Goal: Find specific page/section

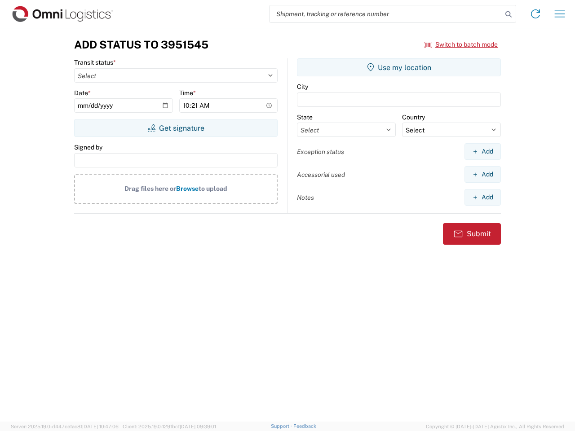
click at [386, 14] on input "search" at bounding box center [386, 13] width 233 height 17
click at [509, 14] on icon at bounding box center [508, 14] width 13 height 13
click at [536, 14] on icon at bounding box center [535, 14] width 14 height 14
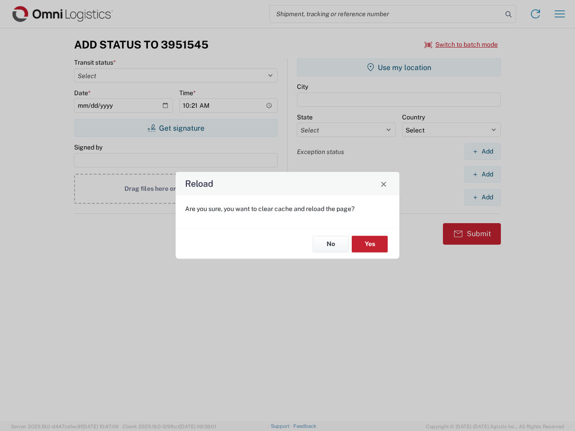
click at [461, 44] on div "Reload Are you sure, you want to clear cache and reload the page? No Yes" at bounding box center [287, 215] width 575 height 431
click at [176, 128] on div "Reload Are you sure, you want to clear cache and reload the page? No Yes" at bounding box center [287, 215] width 575 height 431
click at [399, 67] on div "Reload Are you sure, you want to clear cache and reload the page? No Yes" at bounding box center [287, 215] width 575 height 431
click at [483, 151] on div "Reload Are you sure, you want to clear cache and reload the page? No Yes" at bounding box center [287, 215] width 575 height 431
click at [483, 174] on div "Reload Are you sure, you want to clear cache and reload the page? No Yes" at bounding box center [287, 215] width 575 height 431
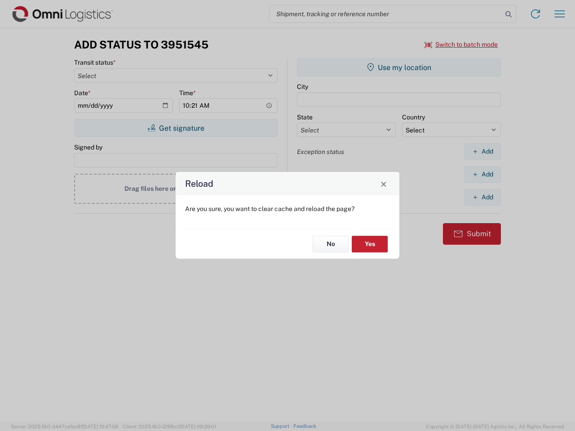
click at [483, 197] on div "Reload Are you sure, you want to clear cache and reload the page? No Yes" at bounding box center [287, 215] width 575 height 431
